Goal: Learn about a topic

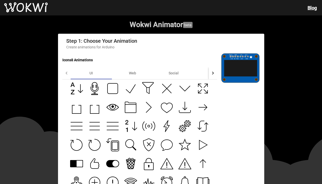
click at [93, 24] on h1 "Wokwi Animator beta" at bounding box center [161, 24] width 322 height 9
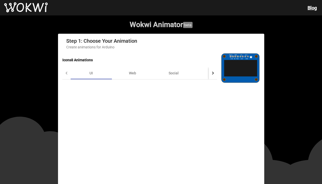
scroll to position [155, 0]
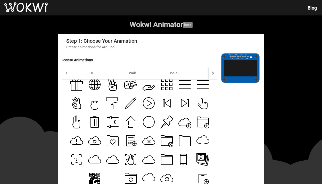
click at [250, 39] on mat-card-header "Step 1: Choose Your Animation Create animations for Arduino" at bounding box center [161, 45] width 198 height 15
click at [290, 63] on wokwi-animator "Wokwi Animator beta Step 1: Choose Your Animation Create animations for Arduino…" at bounding box center [161, 136] width 322 height 243
click at [75, 39] on mat-card-title "Step 1: Choose Your Animation" at bounding box center [101, 41] width 71 height 6
click at [249, 59] on rect at bounding box center [240, 67] width 38 height 29
click at [314, 8] on link "Blog" at bounding box center [312, 7] width 9 height 5
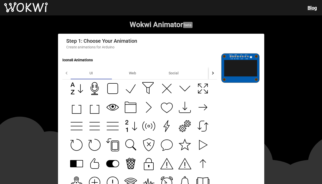
click at [304, 55] on wokwi-animator "Wokwi Animator beta Step 1: Choose Your Animation Create animations for Arduino…" at bounding box center [161, 136] width 322 height 243
